Goal: Download file/media

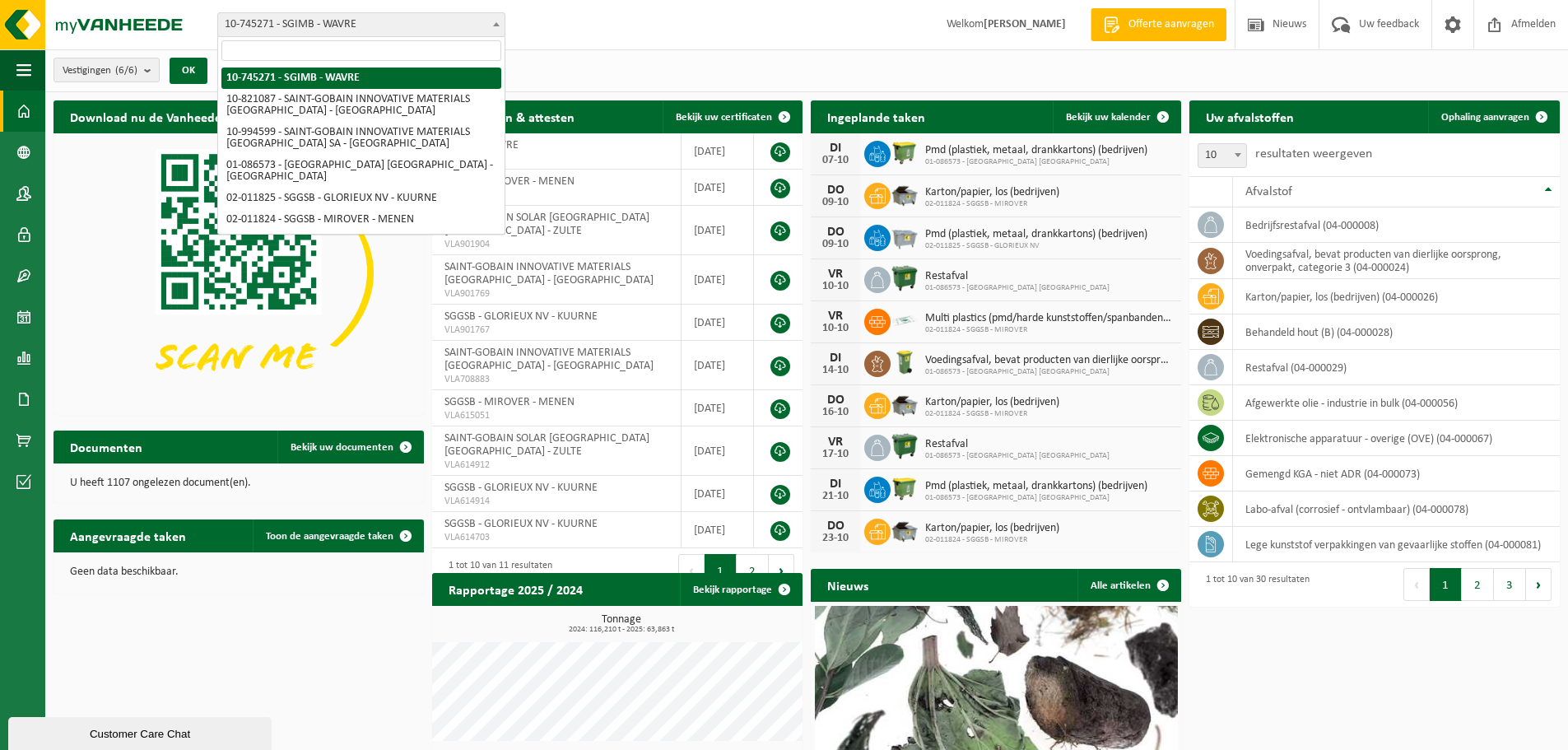
click at [431, 36] on span "10-745271 - SGIMB - WAVRE" at bounding box center [361, 25] width 288 height 25
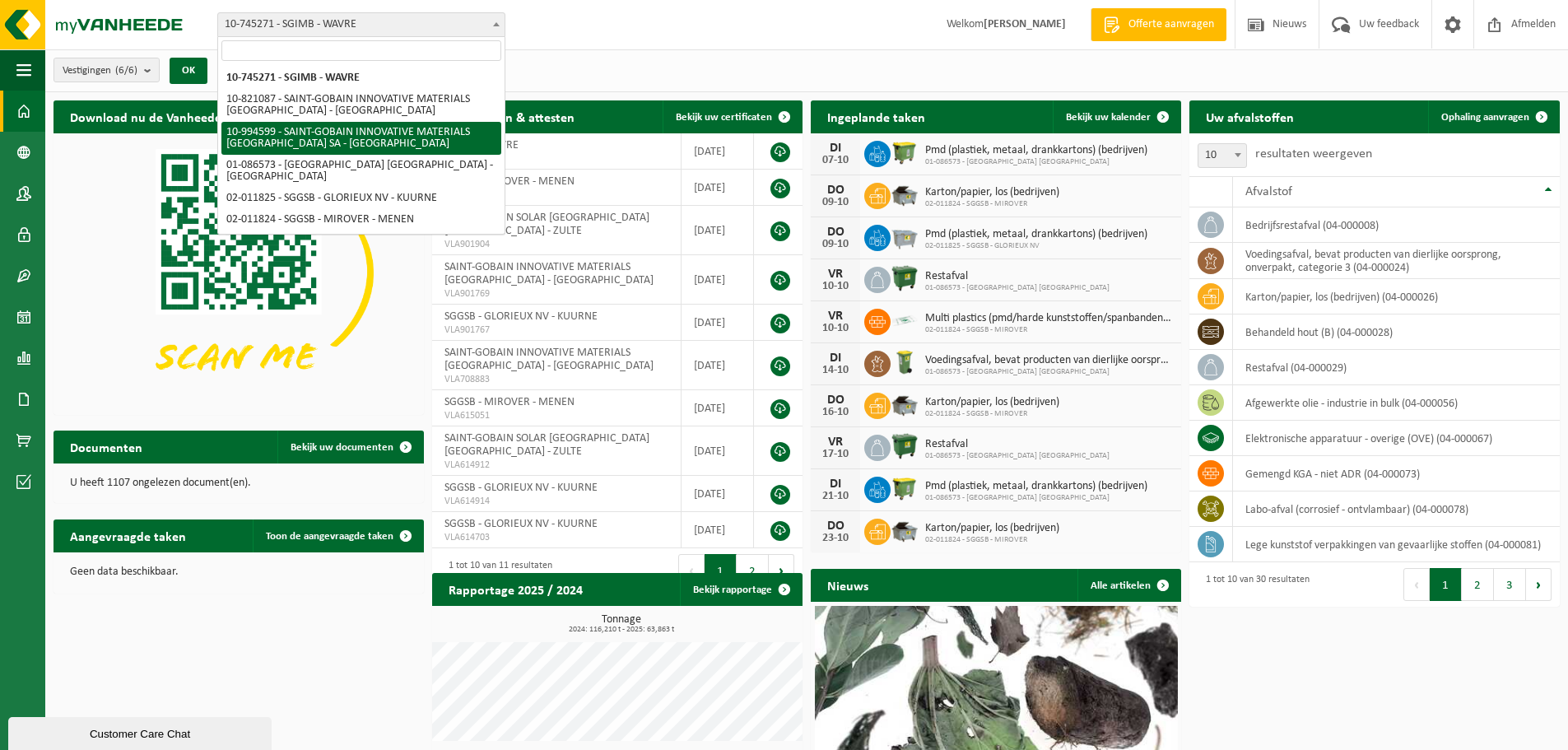
select select "171684"
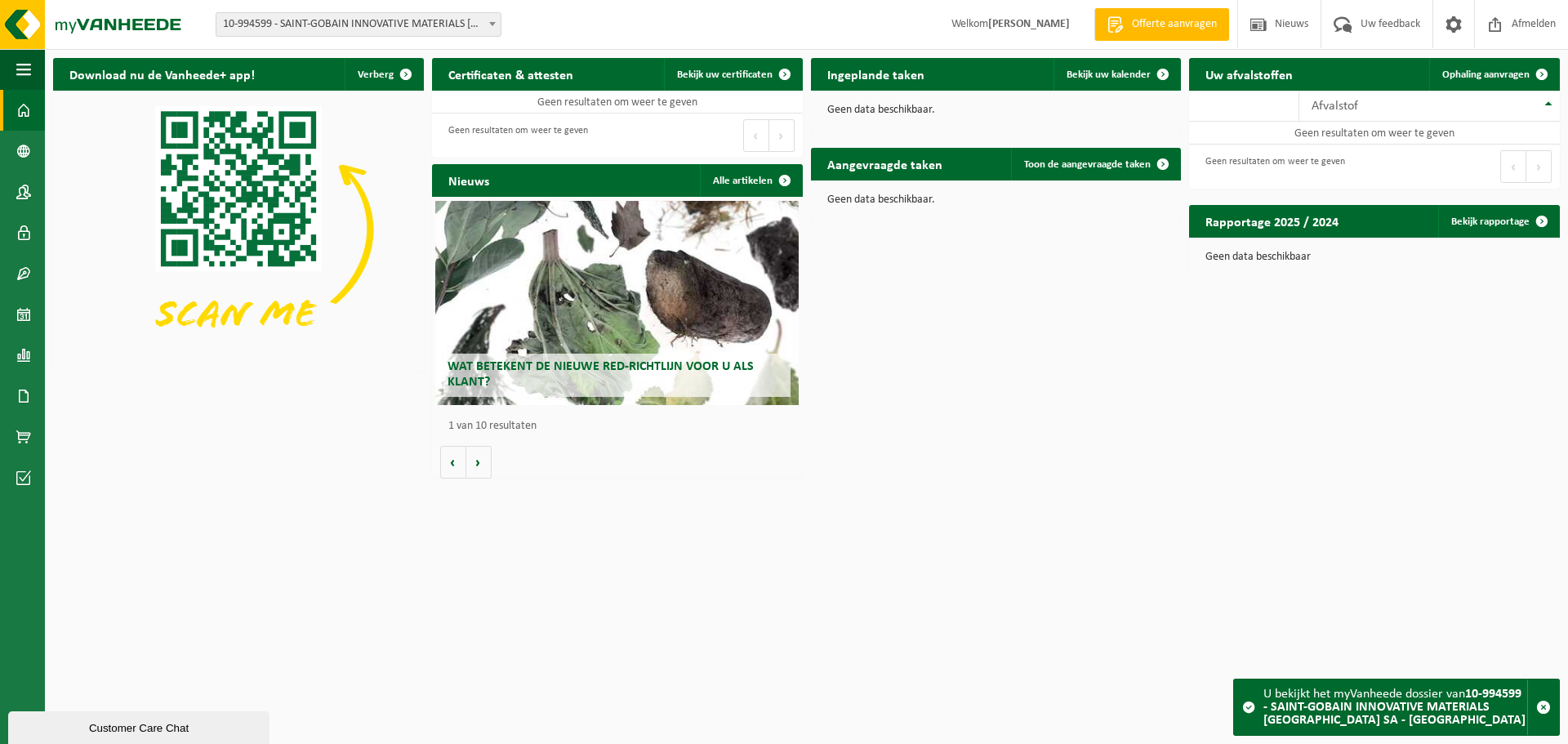
click at [432, 33] on span "10-994599 - SAINT-GOBAIN INNOVATIVE MATERIALS [GEOGRAPHIC_DATA] SA - [GEOGRAPHI…" at bounding box center [358, 25] width 284 height 23
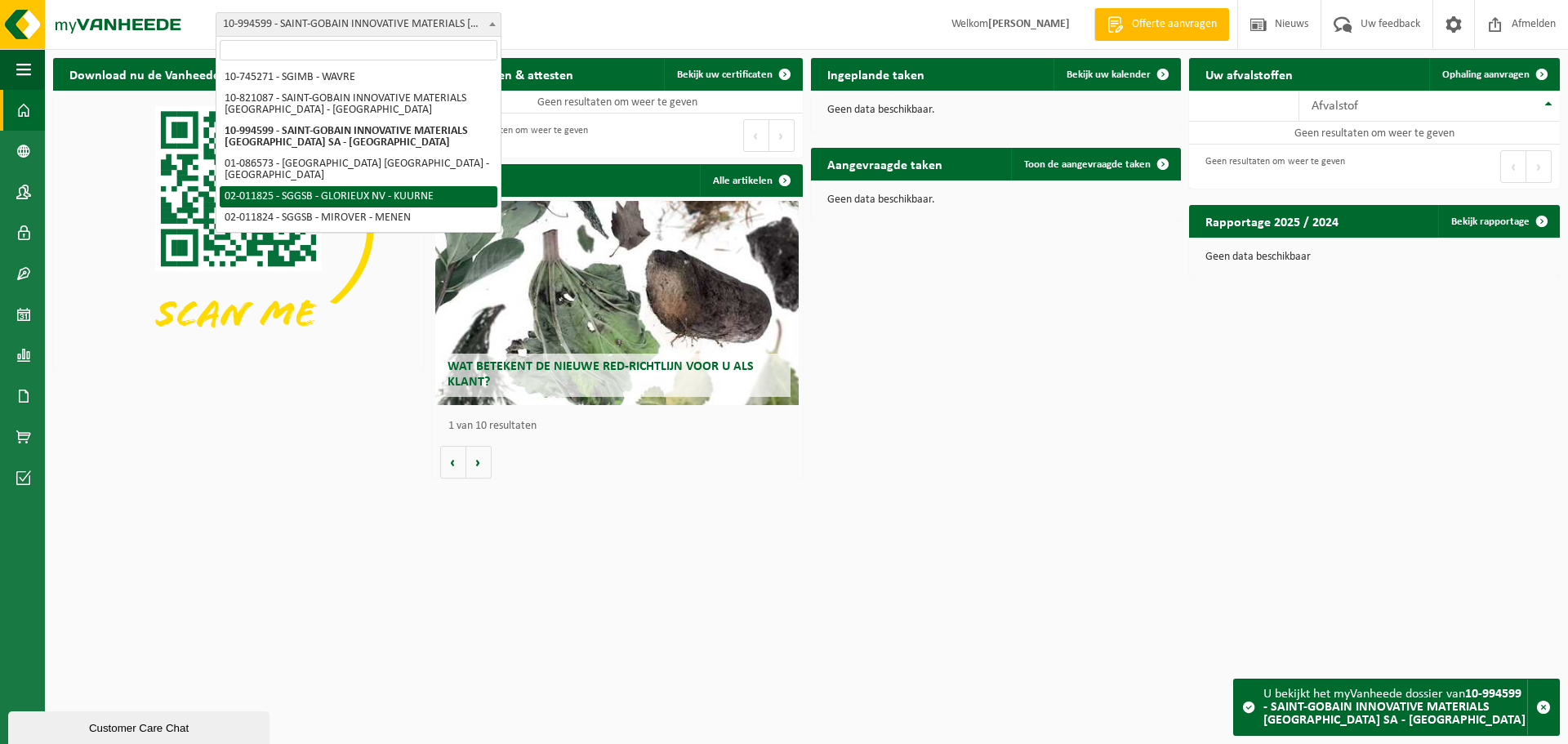
select select "2326"
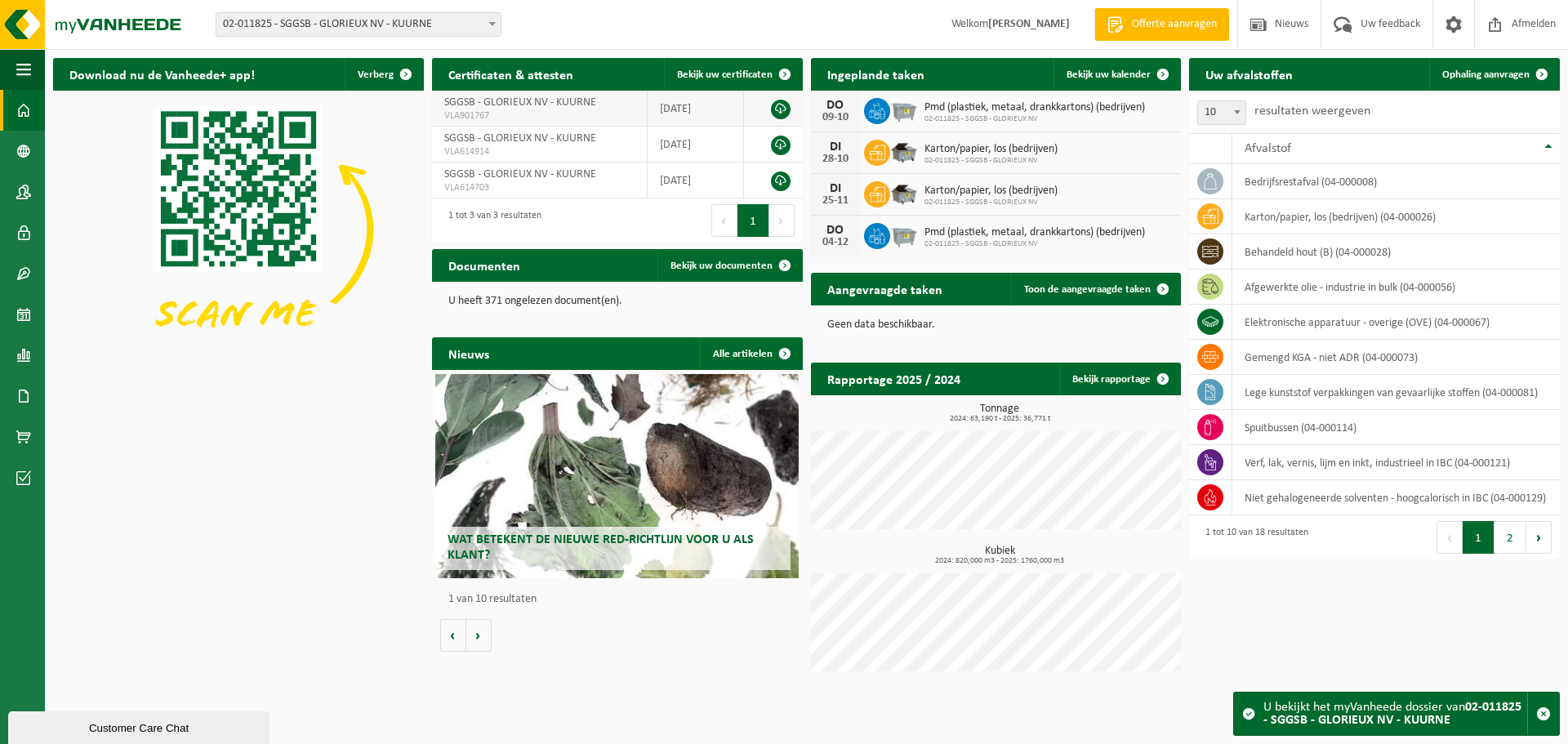
click at [791, 109] on td at bounding box center [773, 108] width 59 height 36
click at [785, 108] on link at bounding box center [780, 109] width 19 height 19
